Goal: Task Accomplishment & Management: Complete application form

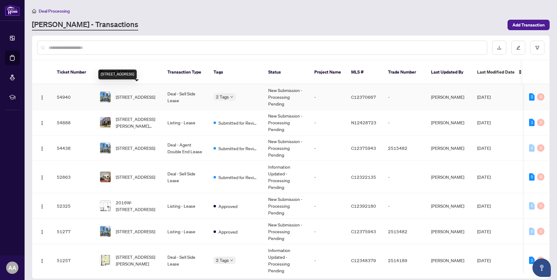
click at [144, 93] on span "[STREET_ADDRESS]" at bounding box center [135, 96] width 39 height 7
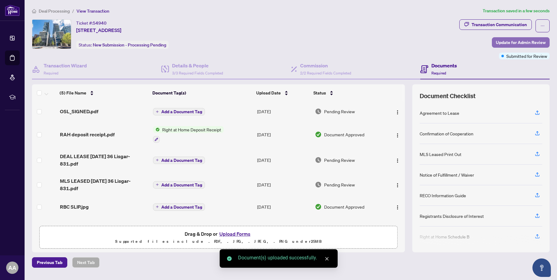
click at [497, 42] on span "Update for Admin Review" at bounding box center [521, 42] width 50 height 10
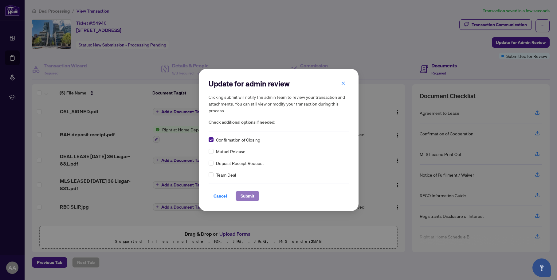
click at [247, 193] on span "Submit" at bounding box center [248, 196] width 14 height 10
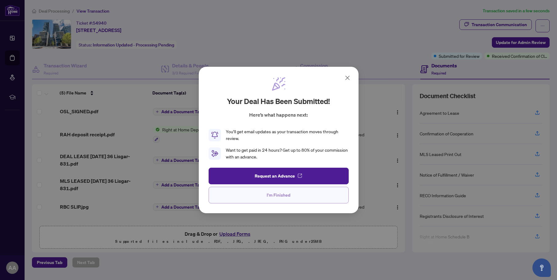
click at [270, 197] on span "I'm Finished" at bounding box center [279, 195] width 24 height 10
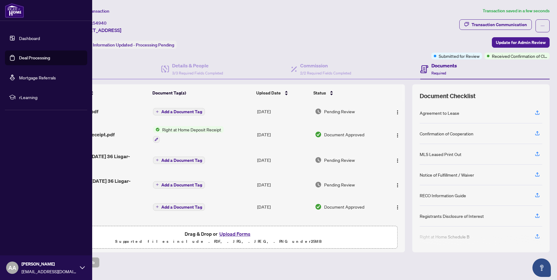
click at [29, 60] on link "Deal Processing" at bounding box center [34, 58] width 31 height 6
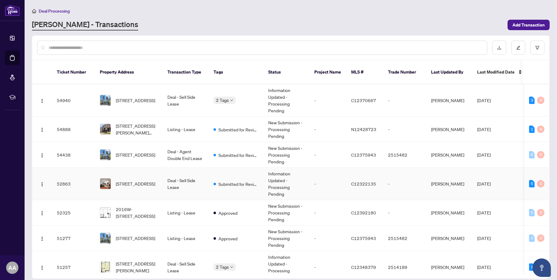
click at [171, 178] on td "Deal - Sell Side Lease" at bounding box center [186, 184] width 46 height 32
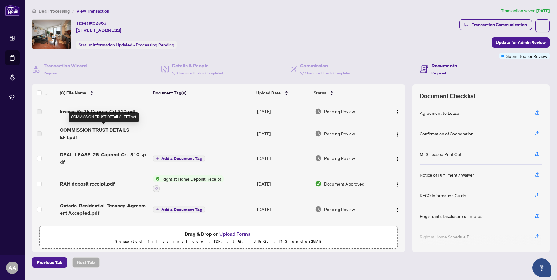
click at [112, 129] on span "COMMISSION TRUST DETAILS- EFT.pdf" at bounding box center [104, 133] width 88 height 15
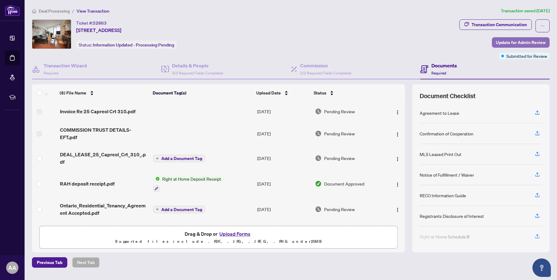
click at [498, 43] on span "Update for Admin Review" at bounding box center [521, 42] width 50 height 10
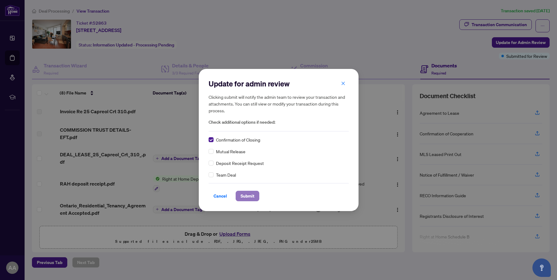
click at [251, 196] on span "Submit" at bounding box center [248, 196] width 14 height 10
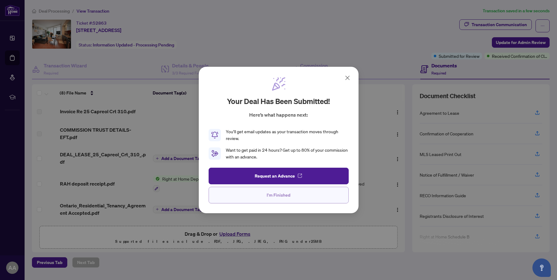
click at [280, 195] on span "I'm Finished" at bounding box center [279, 195] width 24 height 10
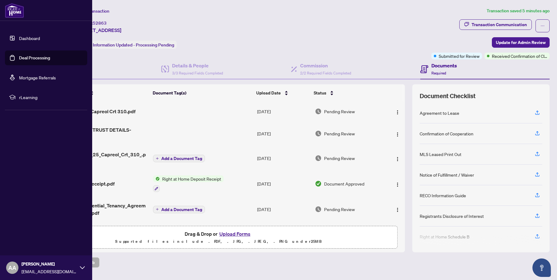
click at [34, 57] on link "Deal Processing" at bounding box center [34, 58] width 31 height 6
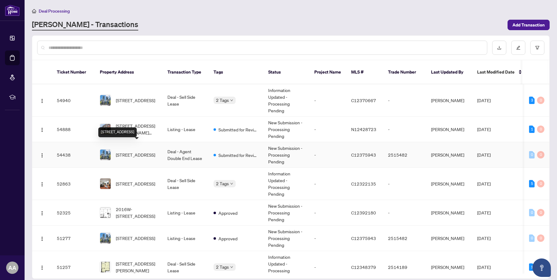
click at [133, 151] on span "[STREET_ADDRESS]" at bounding box center [135, 154] width 39 height 7
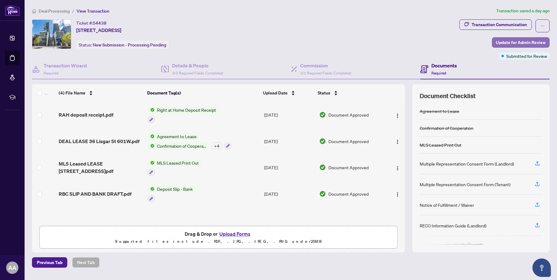
click at [519, 42] on span "Update for Admin Review" at bounding box center [521, 42] width 50 height 10
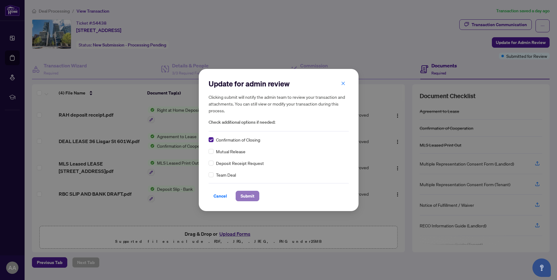
click at [252, 194] on span "Submit" at bounding box center [248, 196] width 14 height 10
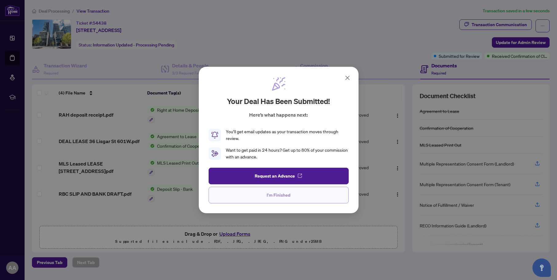
click at [326, 195] on button "I'm Finished" at bounding box center [279, 195] width 140 height 17
